Goal: Information Seeking & Learning: Learn about a topic

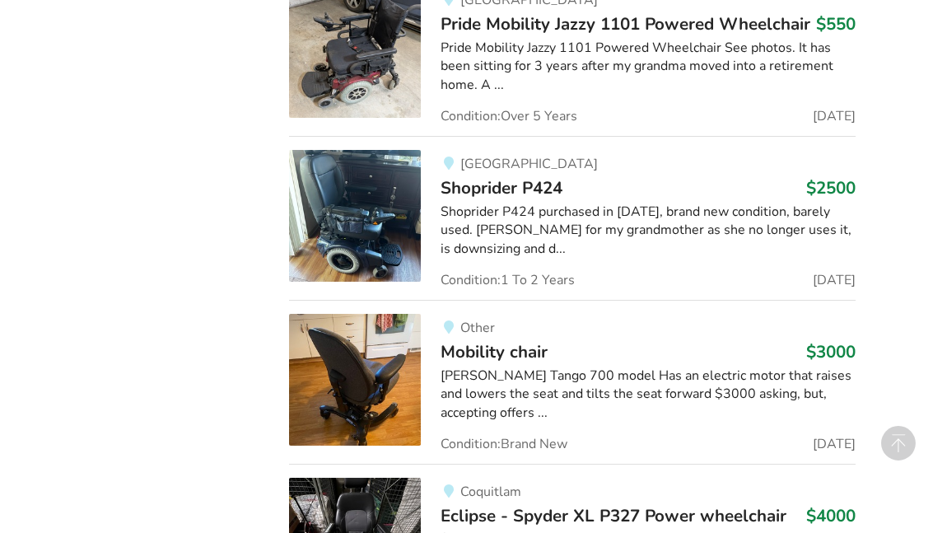
scroll to position [10741, 0]
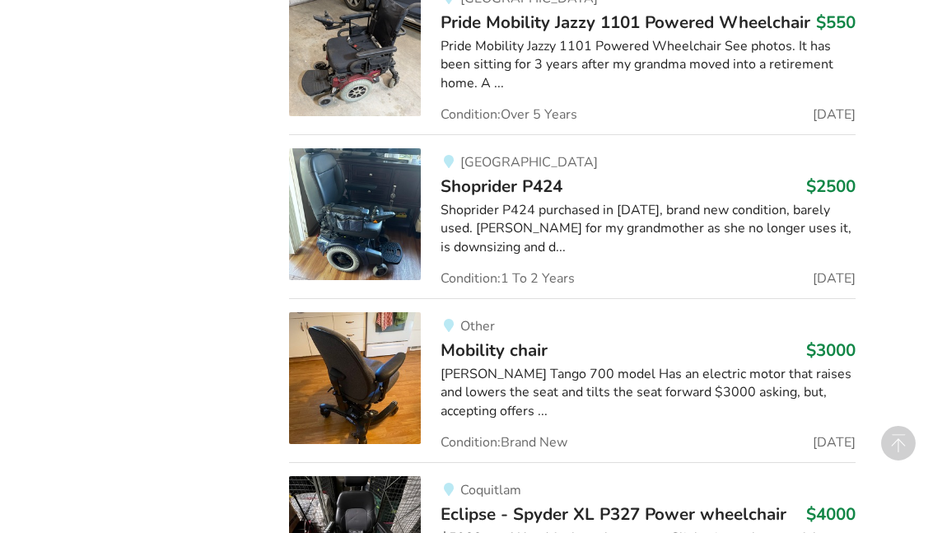
click at [478, 365] on div "[PERSON_NAME] Tango 700 model Has an electric motor that raises and lowers the …" at bounding box center [648, 393] width 414 height 57
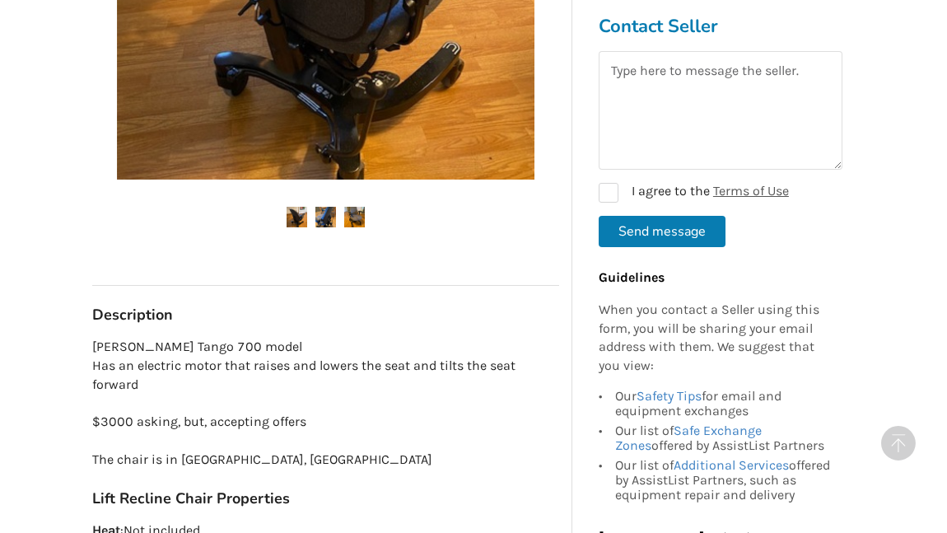
scroll to position [537, 0]
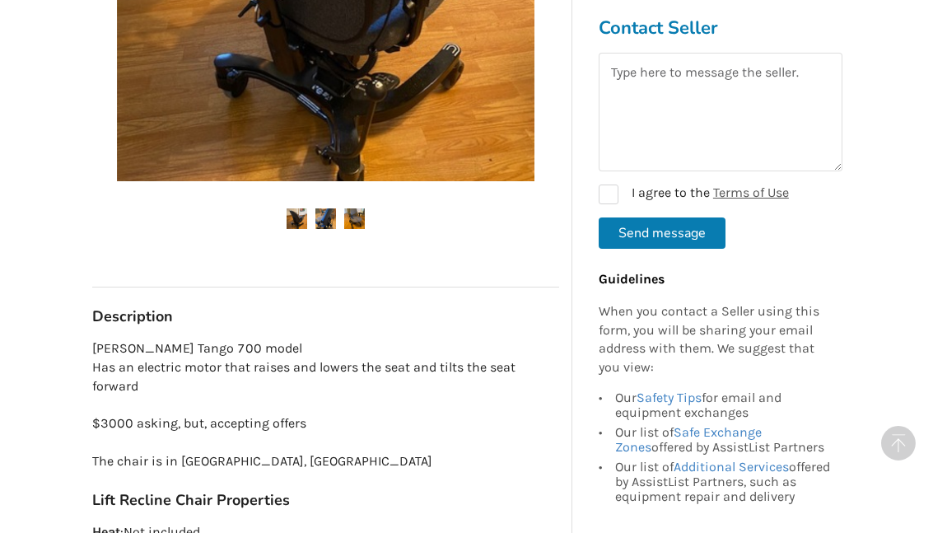
click at [330, 212] on img at bounding box center [326, 218] width 21 height 21
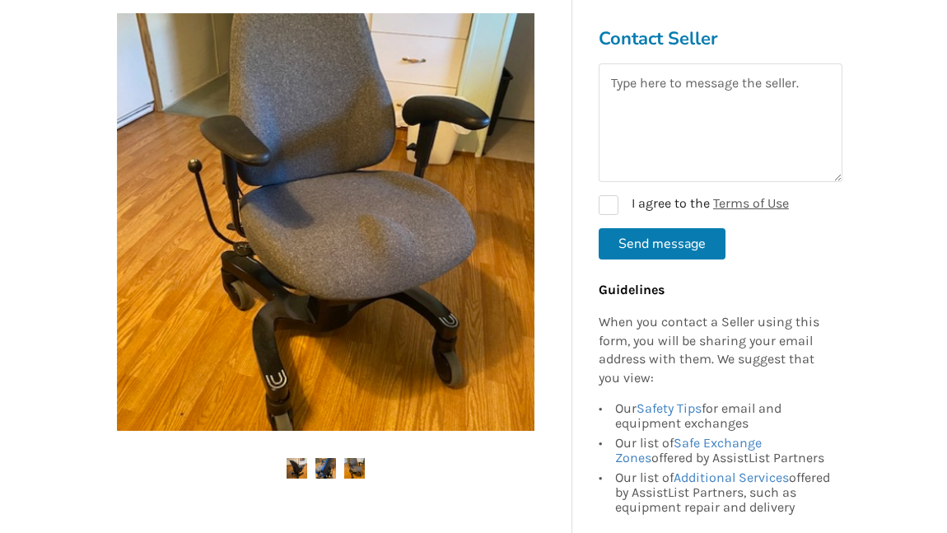
scroll to position [294, 0]
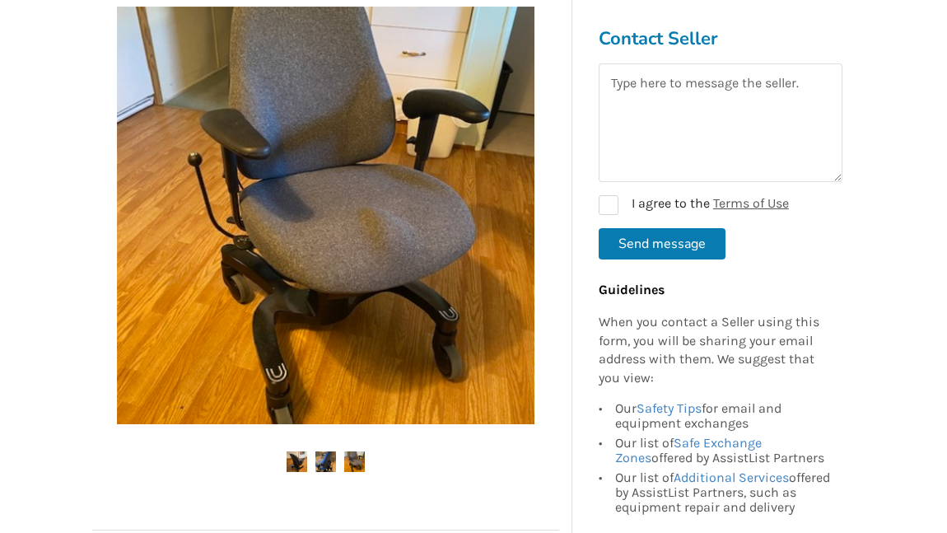
click at [358, 452] on img at bounding box center [354, 462] width 21 height 21
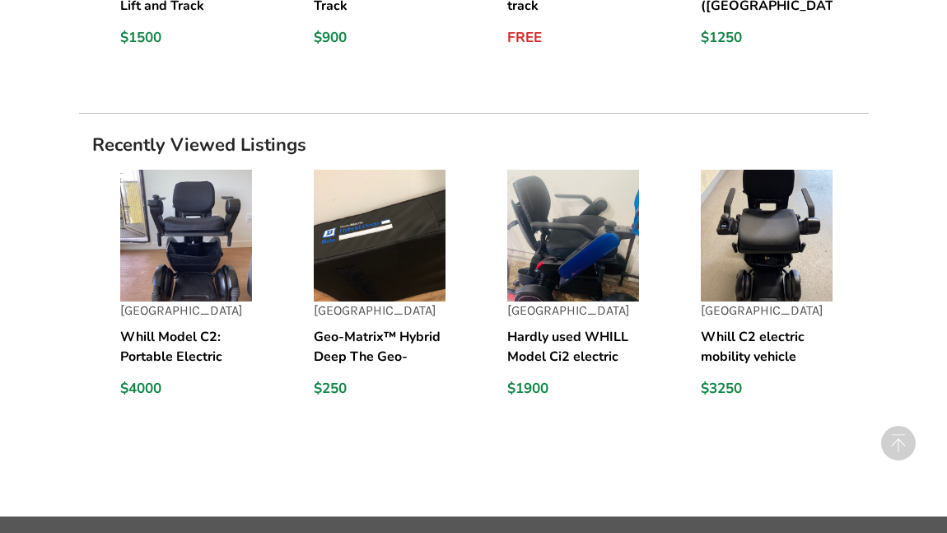
scroll to position [1639, 0]
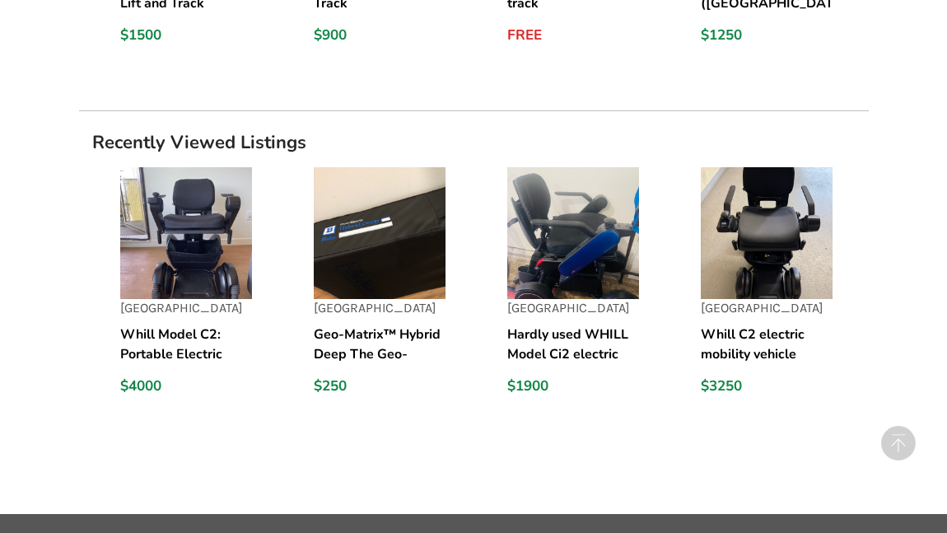
click at [213, 325] on h5 "Whill Model C2: Portable Electric Wheelchair / Power chair" at bounding box center [186, 345] width 132 height 40
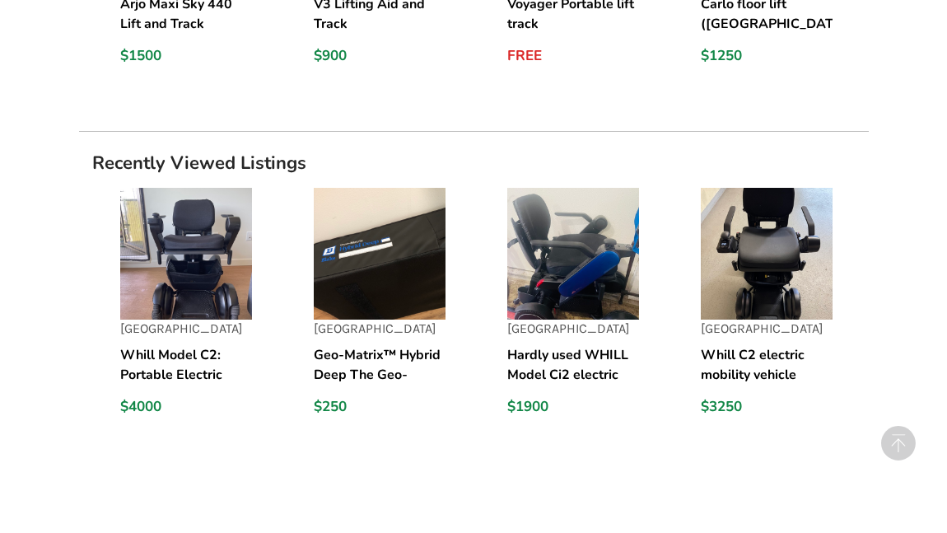
scroll to position [1605, 0]
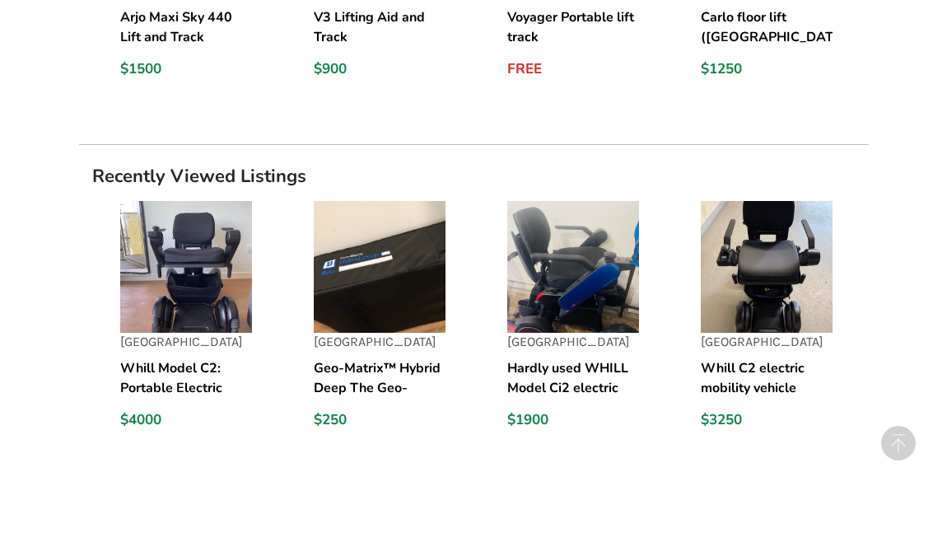
click at [386, 358] on h5 "Geo-Matrix™ Hybrid Deep The Geo-Matrix™ Hybrid Deep cushion is often used to pr…" at bounding box center [380, 378] width 132 height 40
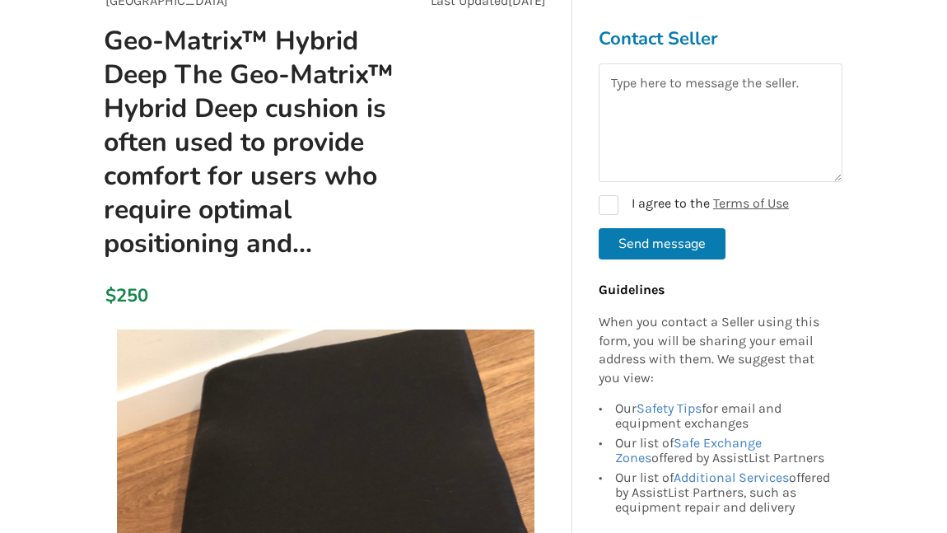
scroll to position [141, 0]
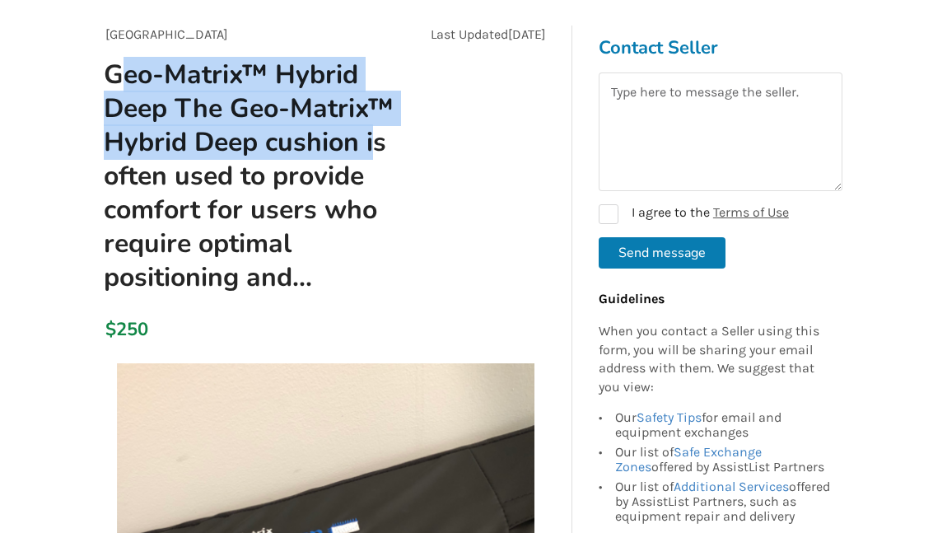
drag, startPoint x: 104, startPoint y: 71, endPoint x: 363, endPoint y: 139, distance: 268.4
click at [363, 139] on h1 "Geo-Matrix™ Hybrid Deep The Geo-Matrix™ Hybrid Deep cushion is often used to pr…" at bounding box center [251, 176] width 321 height 237
copy h1 "Geo-Matrix™ Hybrid Deep The Geo-Matrix™ Hybrid Deep cushion"
